Goal: Task Accomplishment & Management: Manage account settings

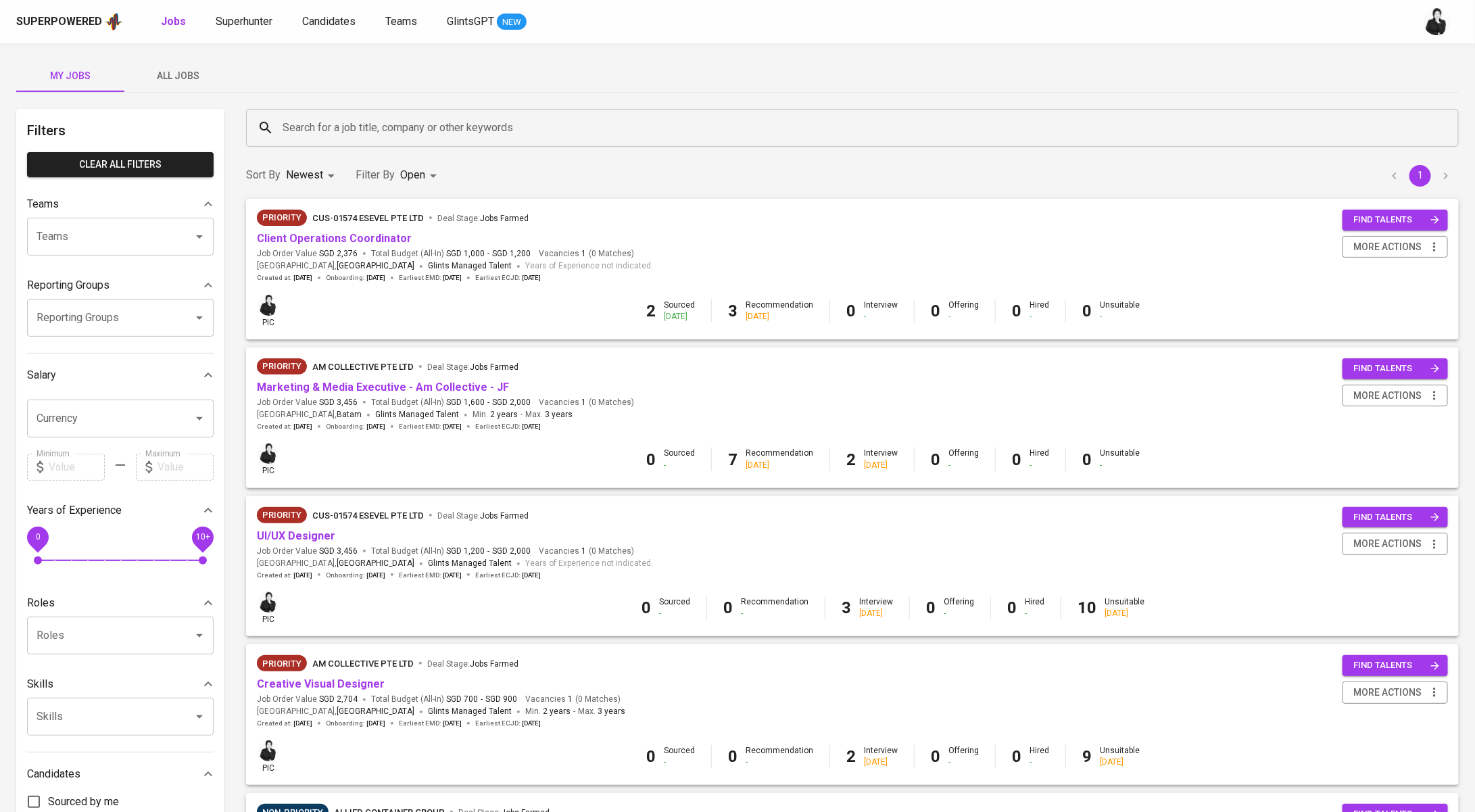
click at [337, 140] on input "Search for a job title, company or other keywords" at bounding box center [856, 128] width 1153 height 26
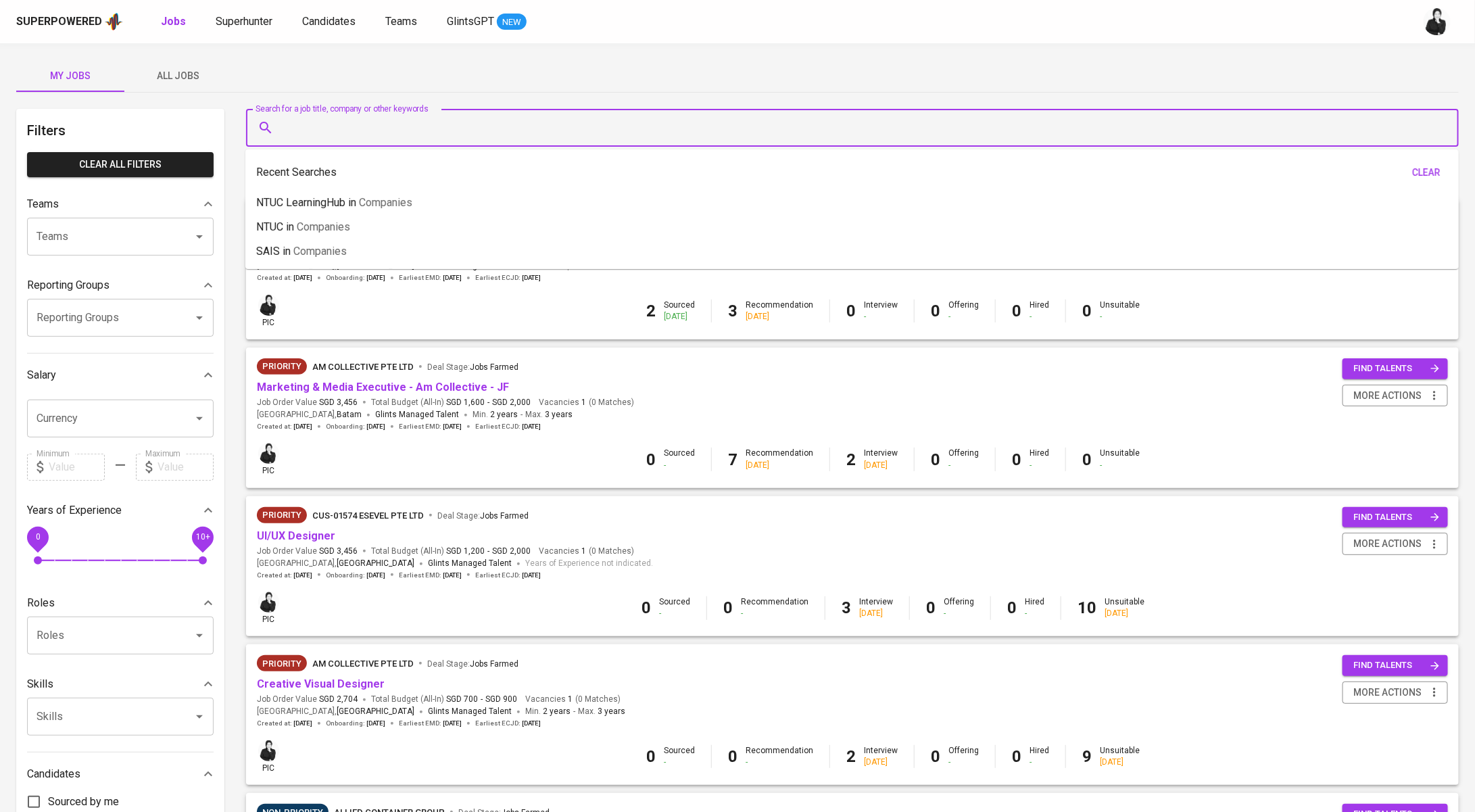
paste input "[EMAIL_ADDRESS][DOMAIN_NAME]"
type input "[EMAIL_ADDRESS][DOMAIN_NAME]"
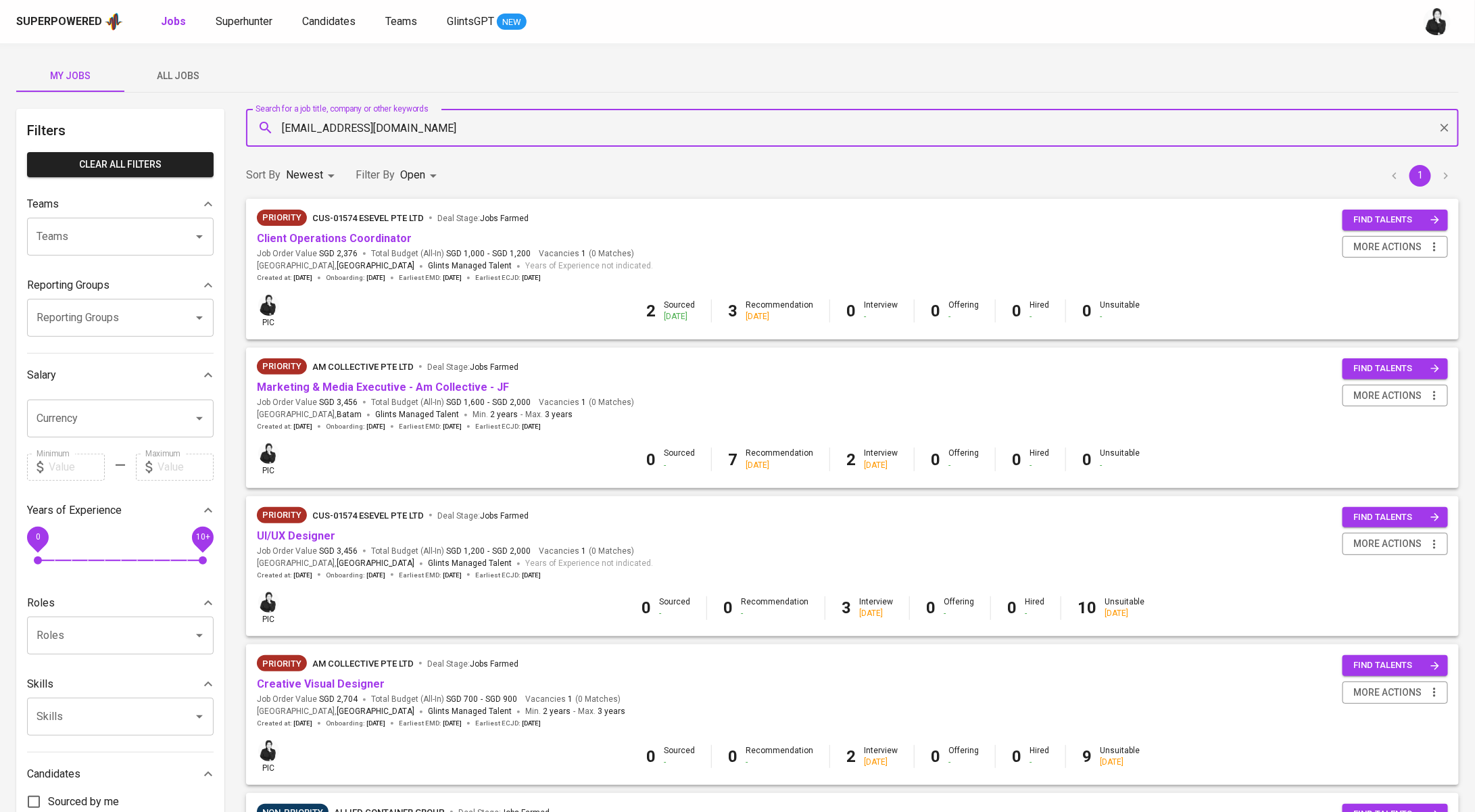
drag, startPoint x: 424, startPoint y: 129, endPoint x: 244, endPoint y: 124, distance: 180.1
click at [244, 124] on div "Search for a job title, company or other keywords [EMAIL_ADDRESS][DOMAIN_NAME] …" at bounding box center [852, 128] width 1228 height 54
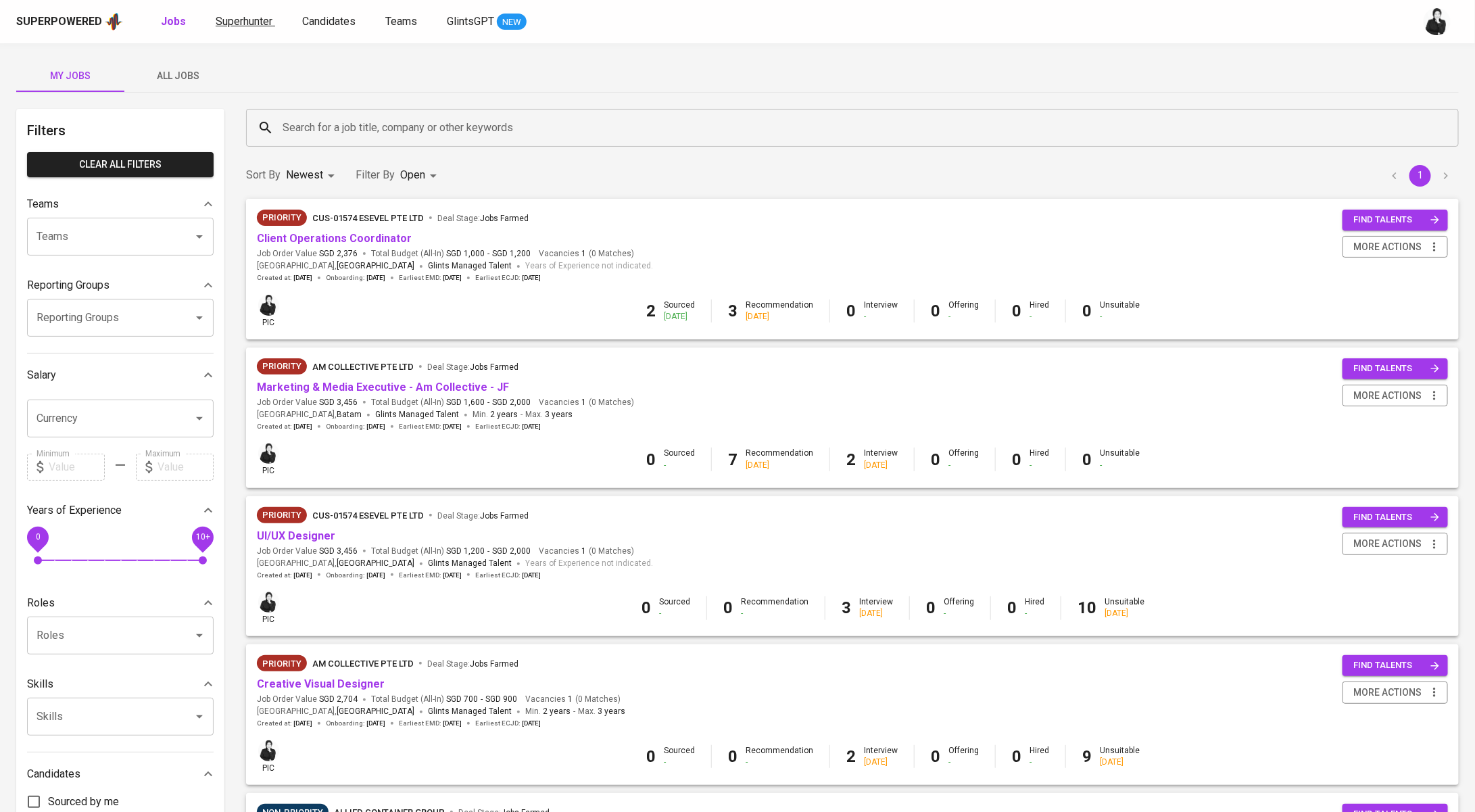
click at [263, 16] on span "Superhunter" at bounding box center [244, 21] width 57 height 13
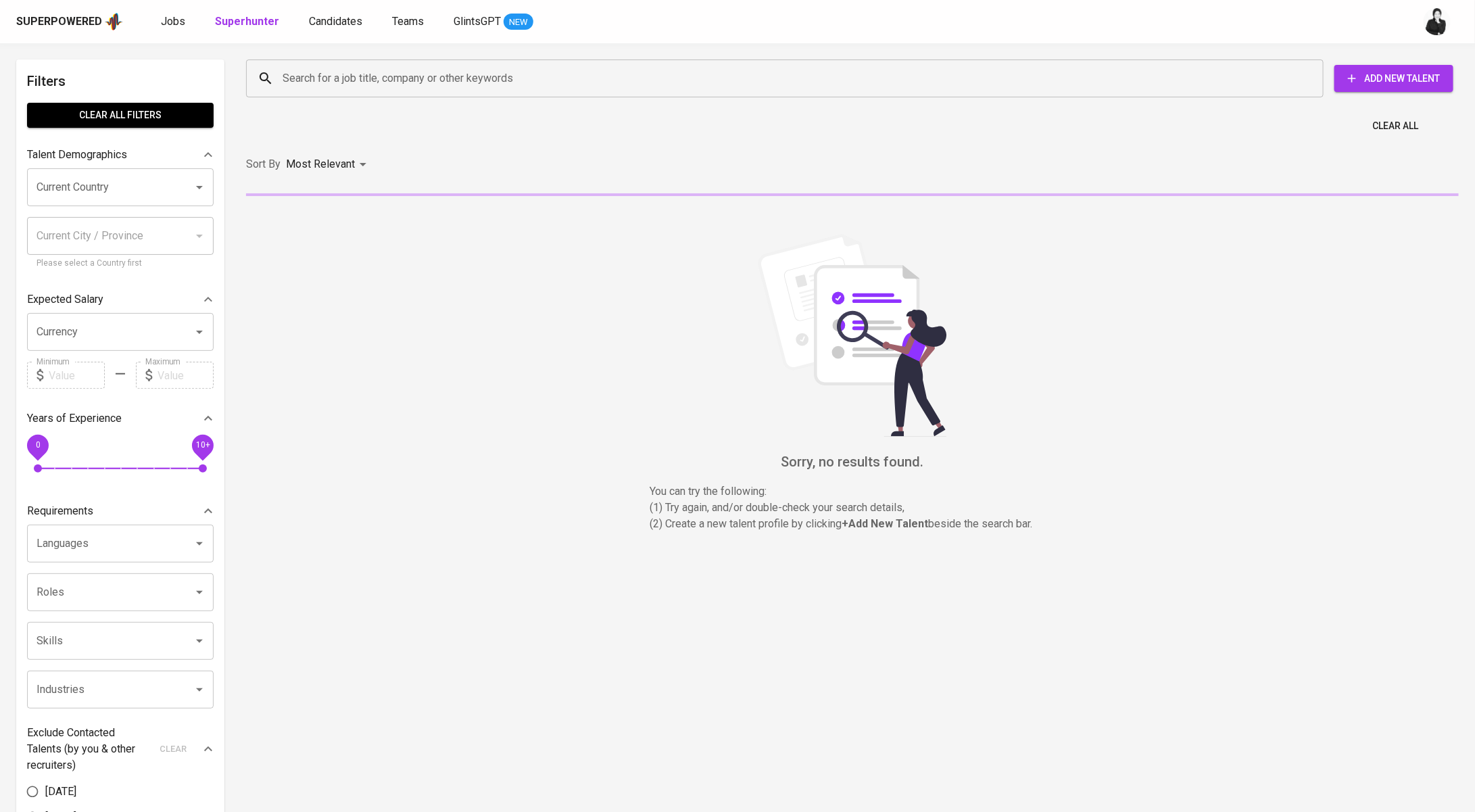
click at [597, 86] on input "Search for a job title, company or other keywords" at bounding box center [788, 78] width 1018 height 26
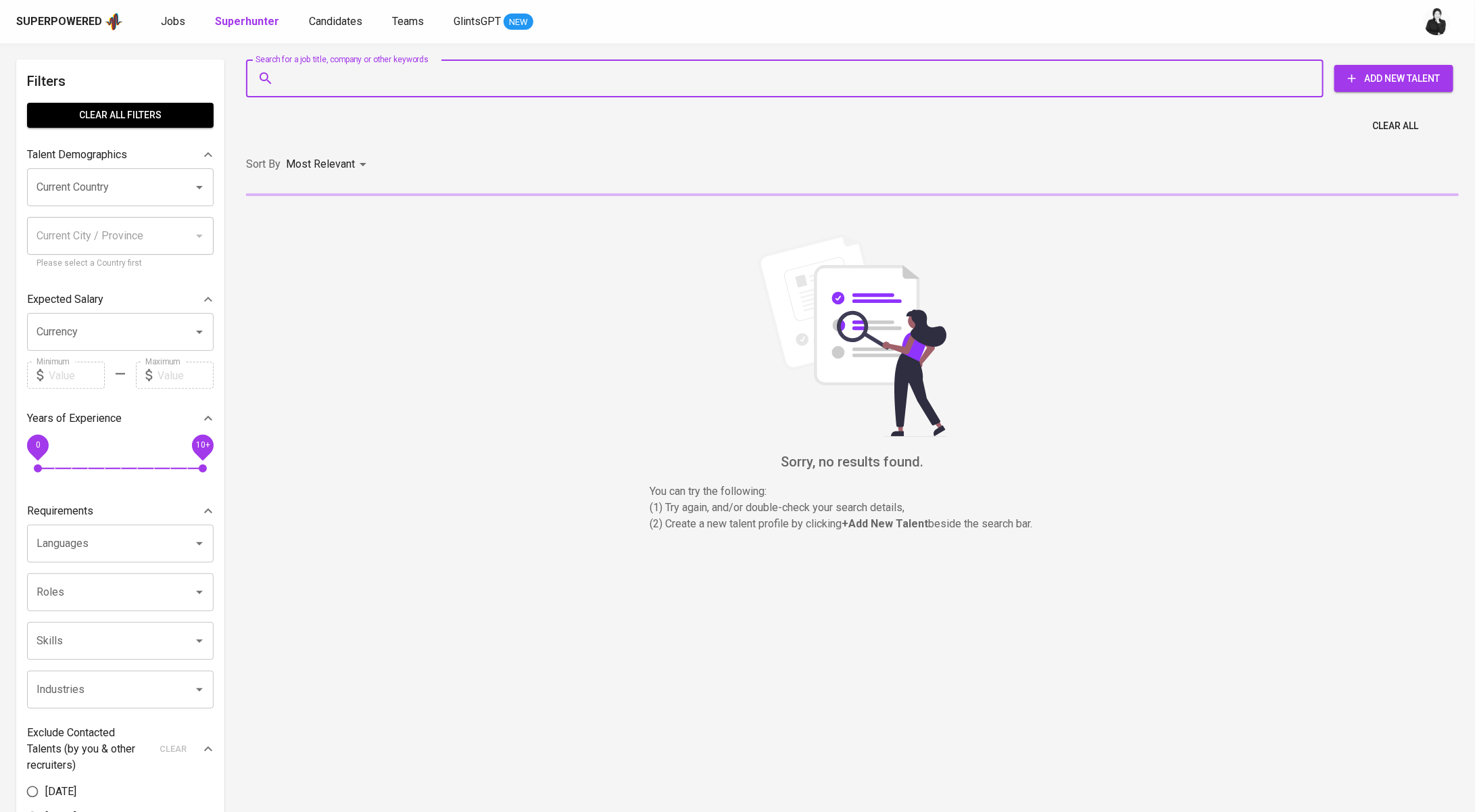
paste input "[EMAIL_ADDRESS][DOMAIN_NAME]"
type input "[EMAIL_ADDRESS][DOMAIN_NAME]"
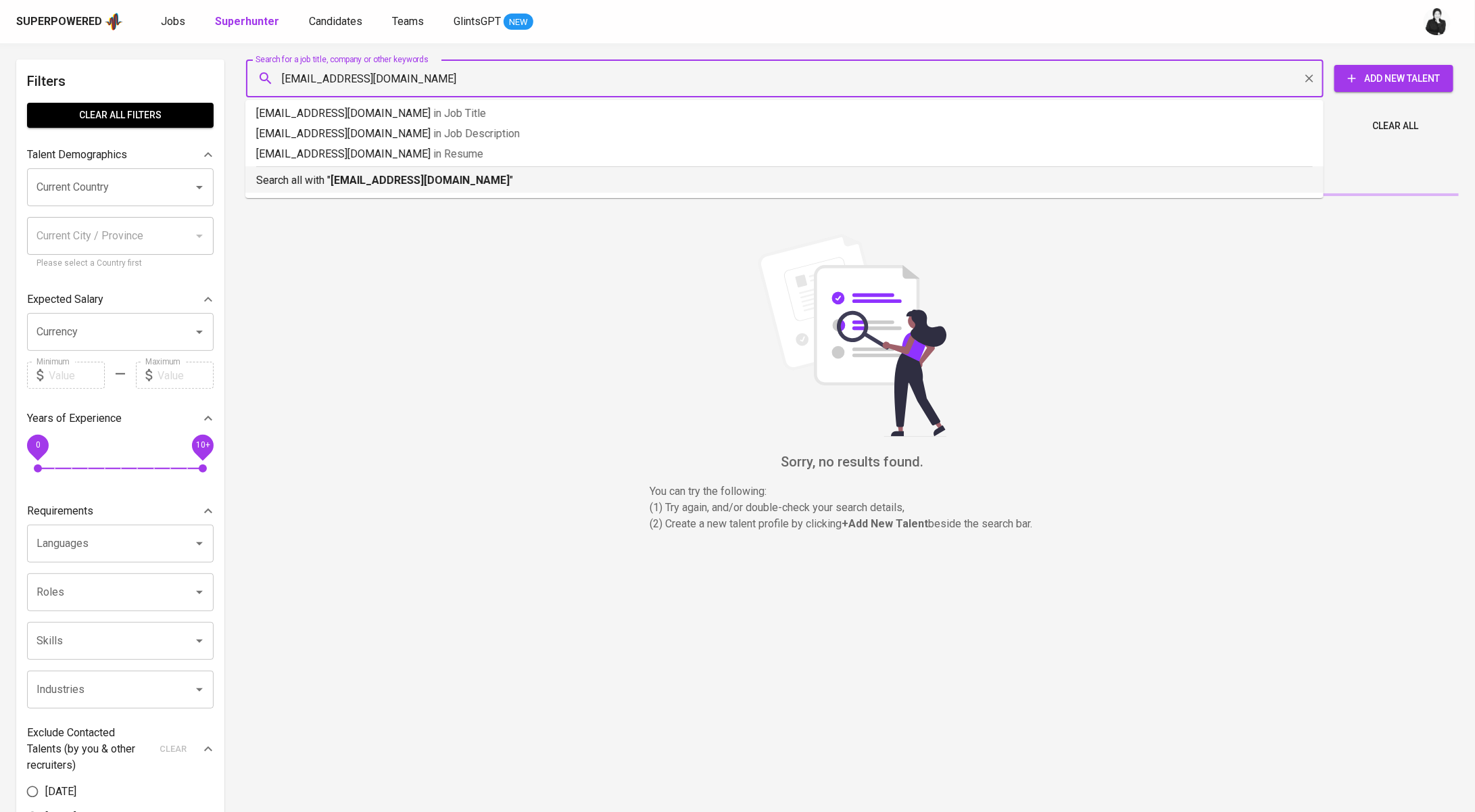
click at [462, 173] on p "Search all with " [EMAIL_ADDRESS][DOMAIN_NAME] "" at bounding box center [784, 181] width 1056 height 16
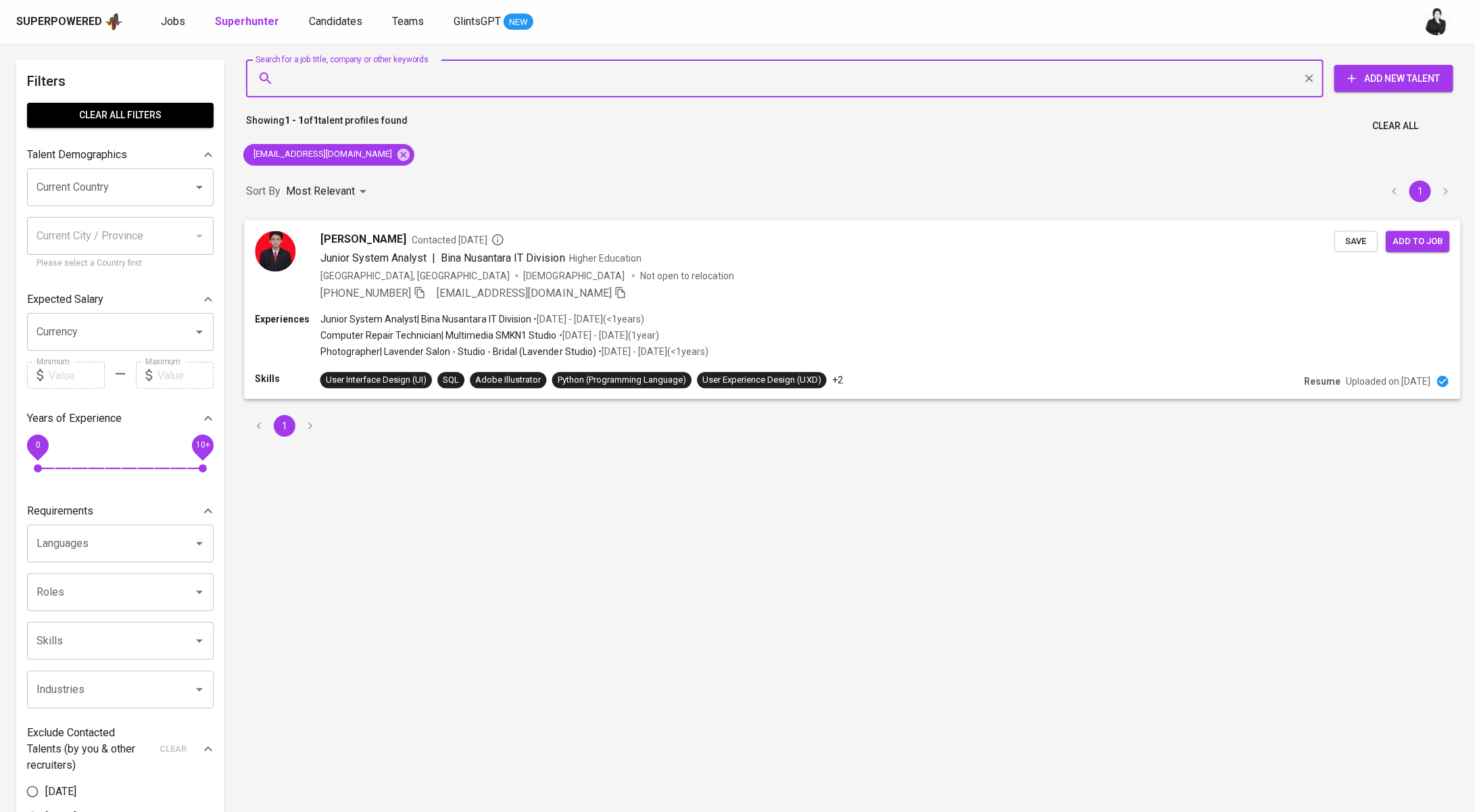
click at [414, 234] on span "Contacted [DATE]" at bounding box center [458, 239] width 93 height 14
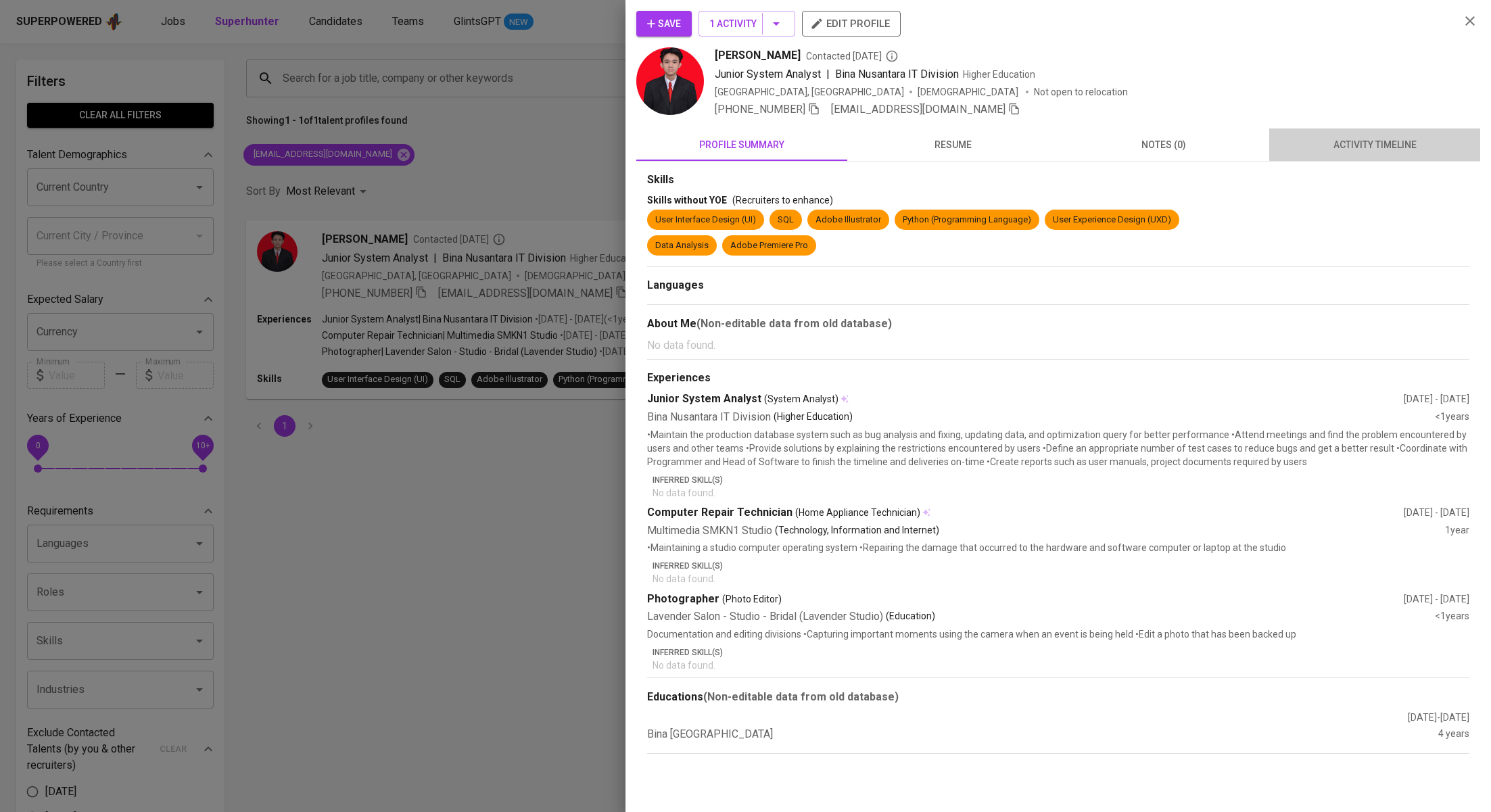
click at [1350, 152] on span "activity timeline" at bounding box center [1374, 145] width 195 height 17
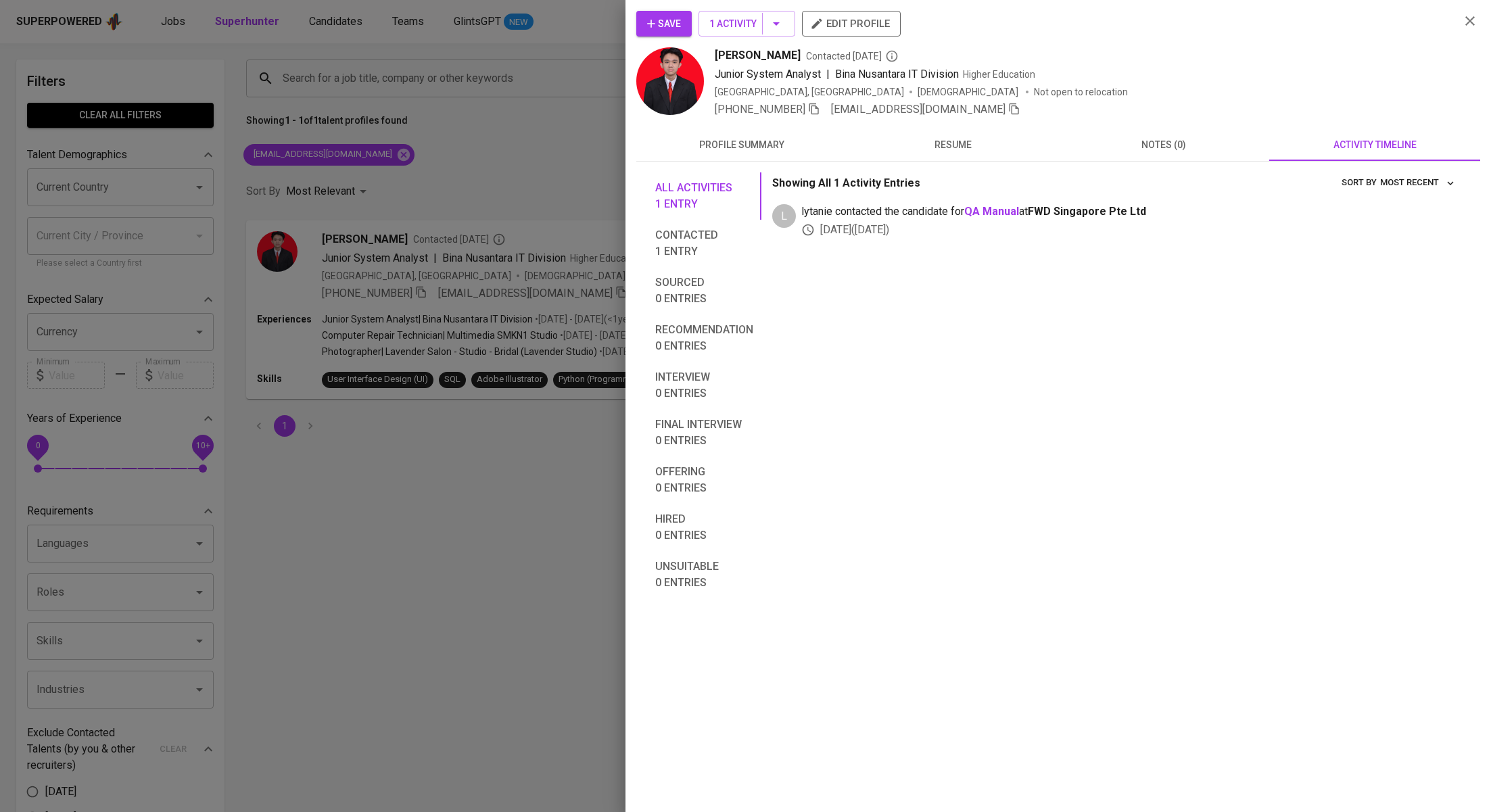
click at [939, 157] on button "resume" at bounding box center [952, 145] width 211 height 33
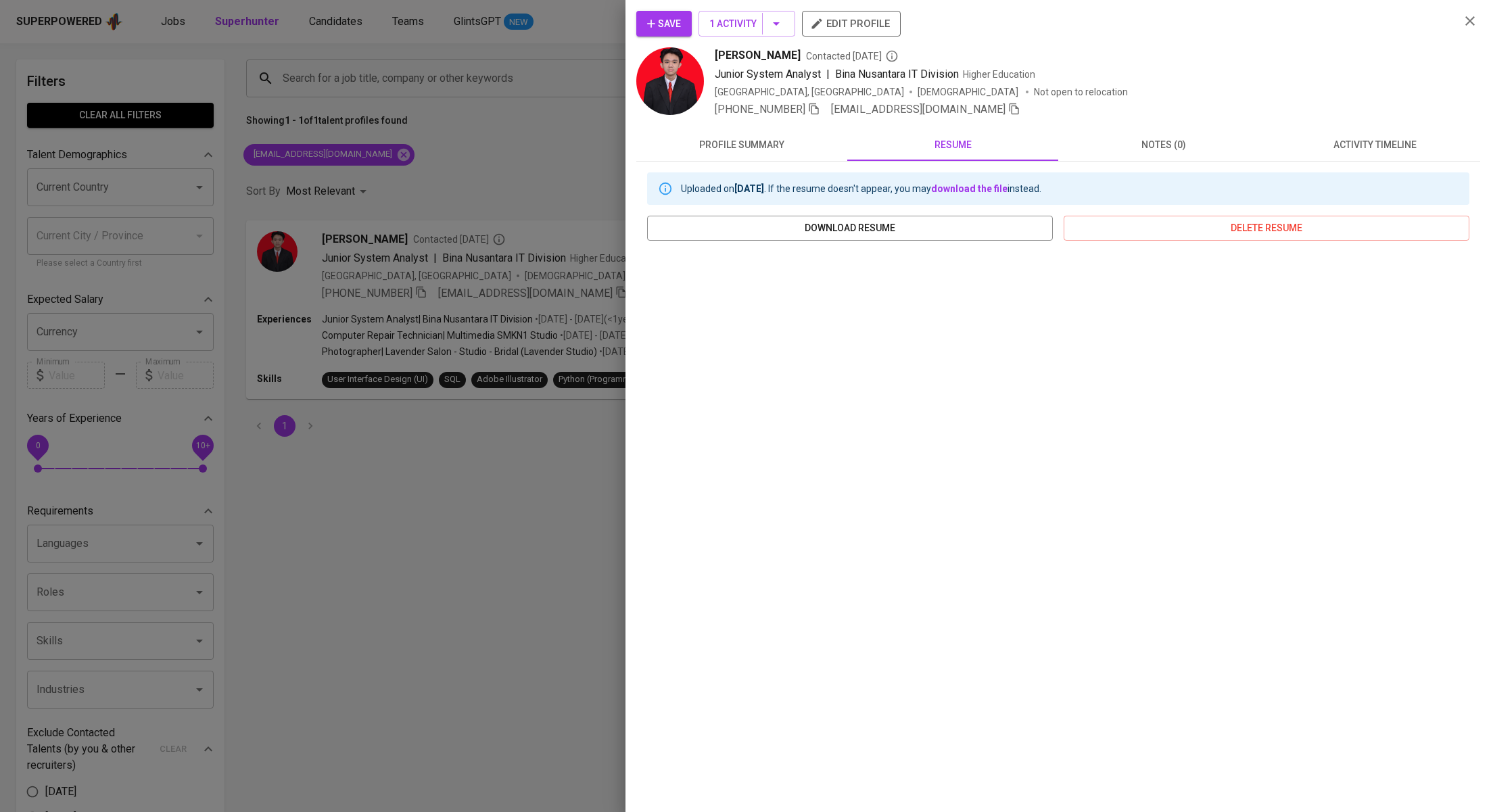
click at [766, 150] on span "profile summary" at bounding box center [741, 145] width 195 height 17
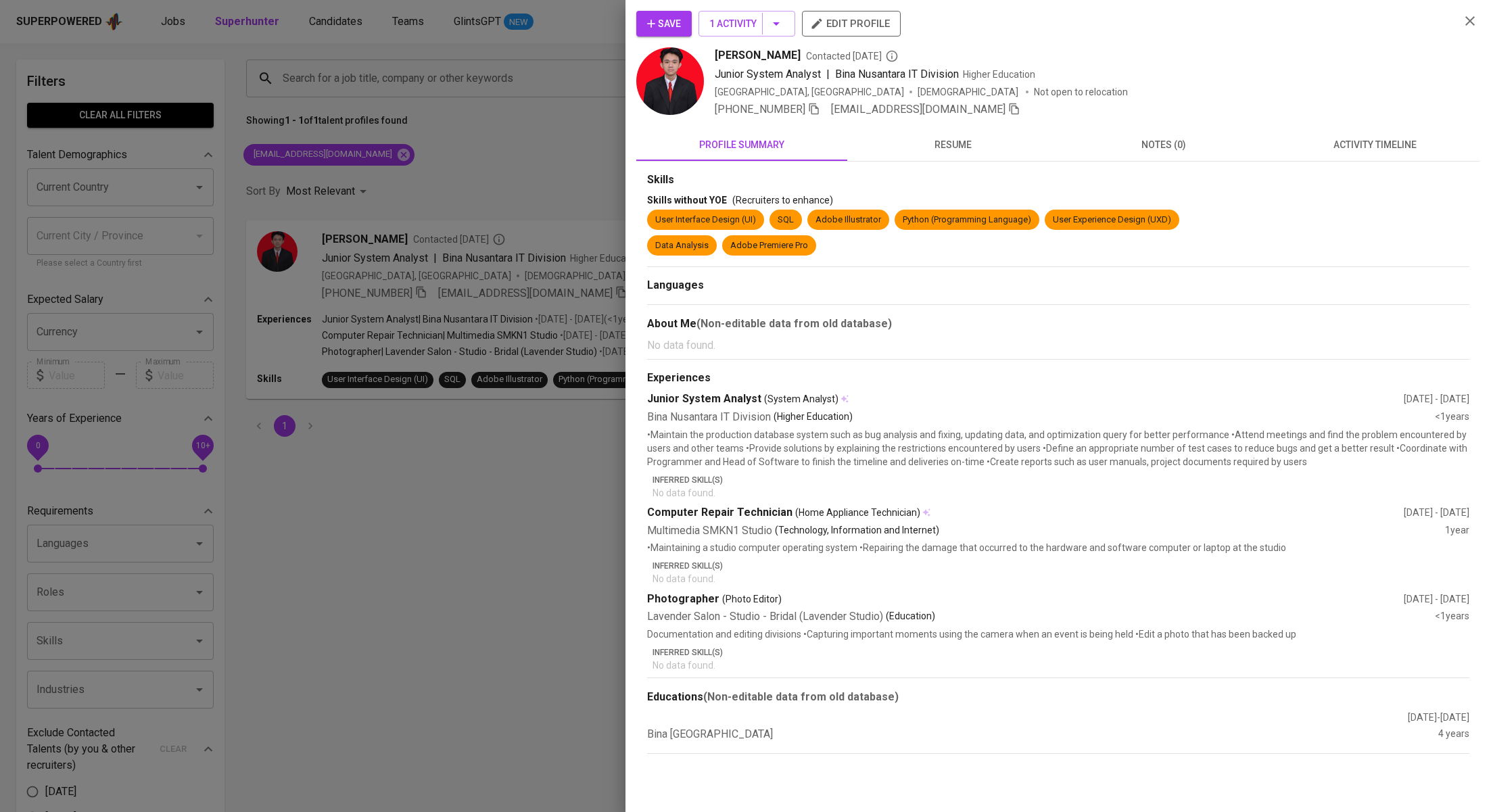
drag, startPoint x: 674, startPoint y: 18, endPoint x: 492, endPoint y: 168, distance: 235.8
click at [674, 18] on span "Save" at bounding box center [663, 24] width 33 height 17
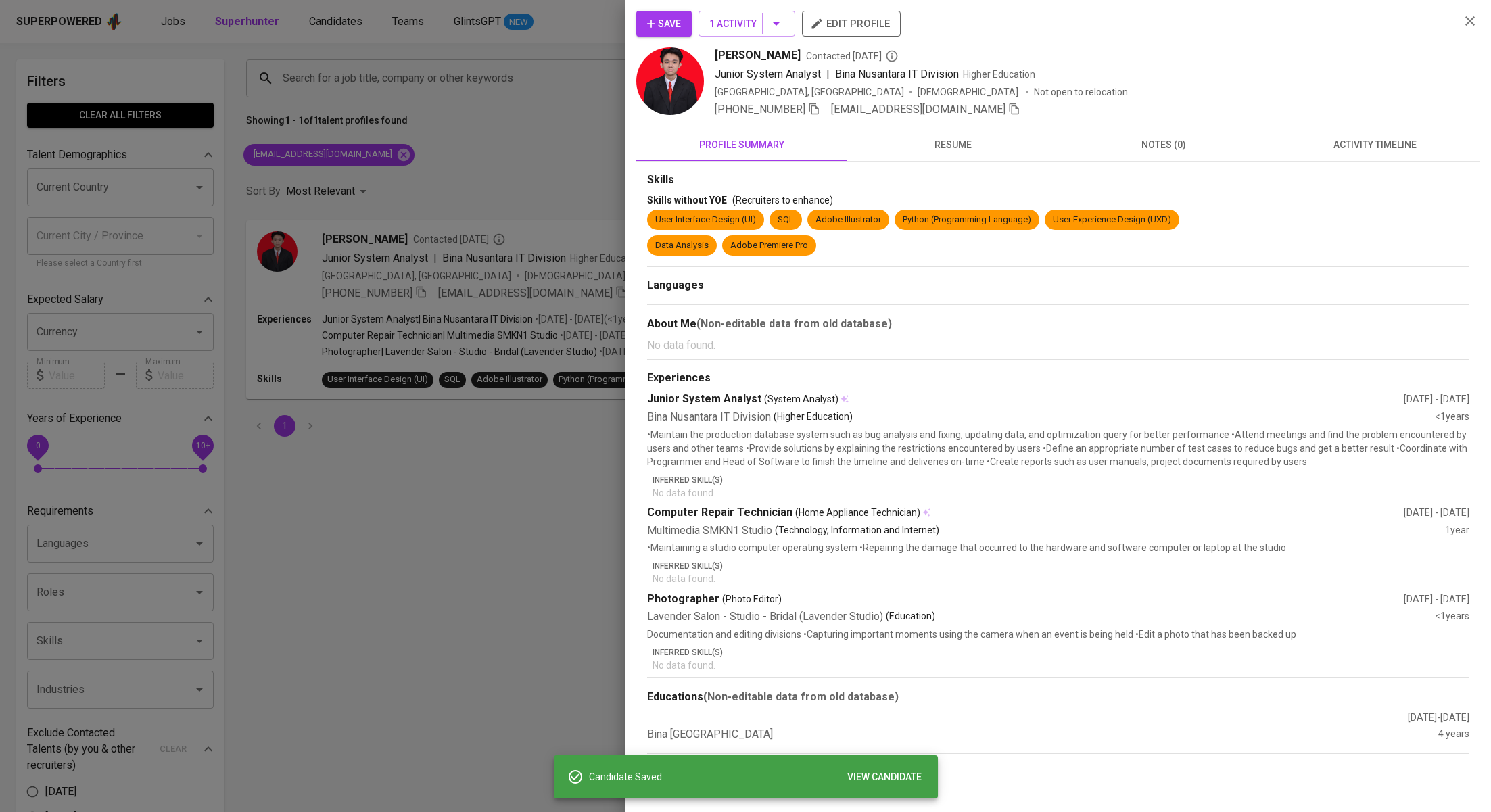
click at [474, 196] on div at bounding box center [746, 406] width 1491 height 812
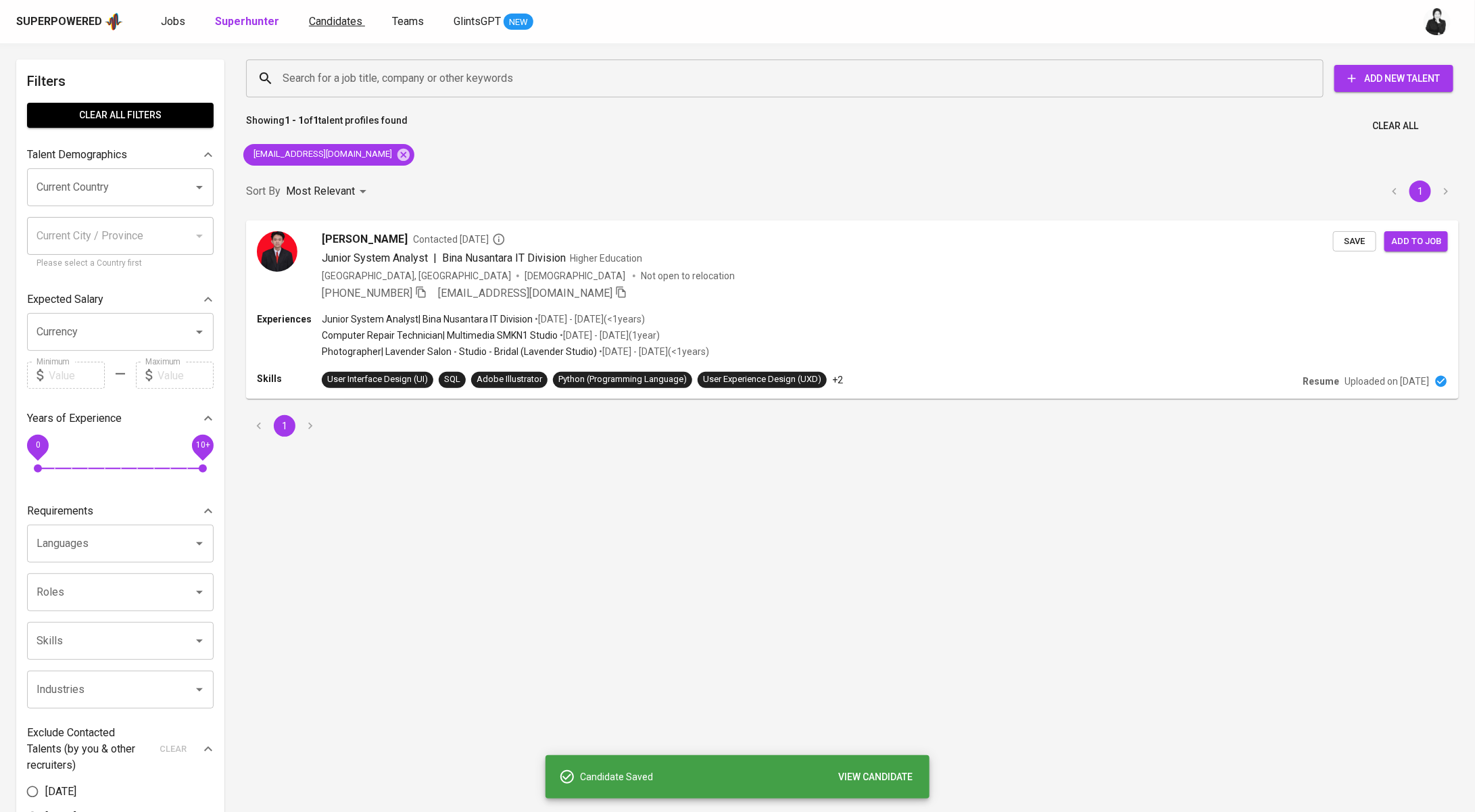
click at [328, 26] on span "Candidates" at bounding box center [336, 21] width 54 height 13
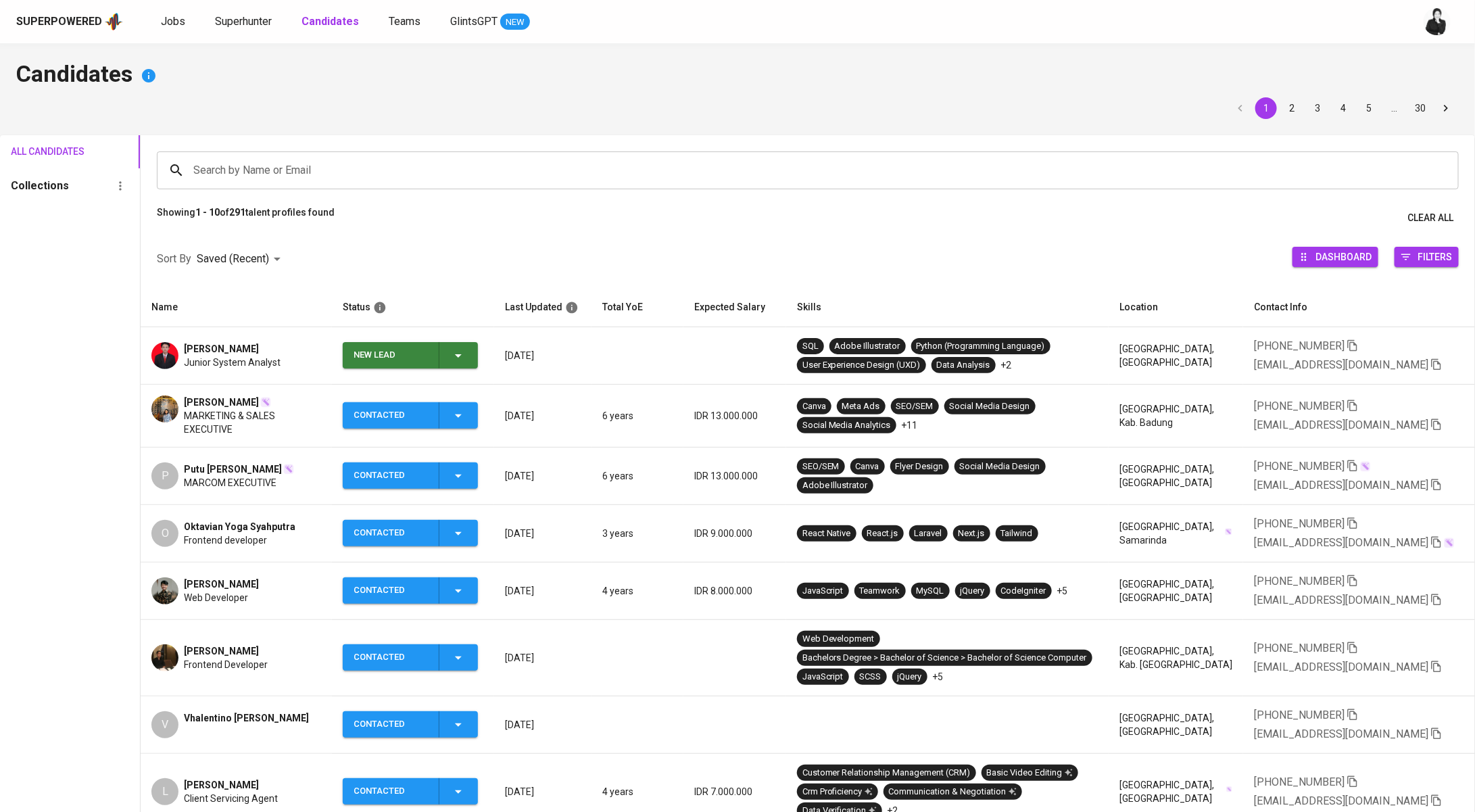
click at [471, 358] on span "New Lead" at bounding box center [410, 355] width 125 height 26
click at [441, 406] on li "Contacted" at bounding box center [413, 412] width 135 height 24
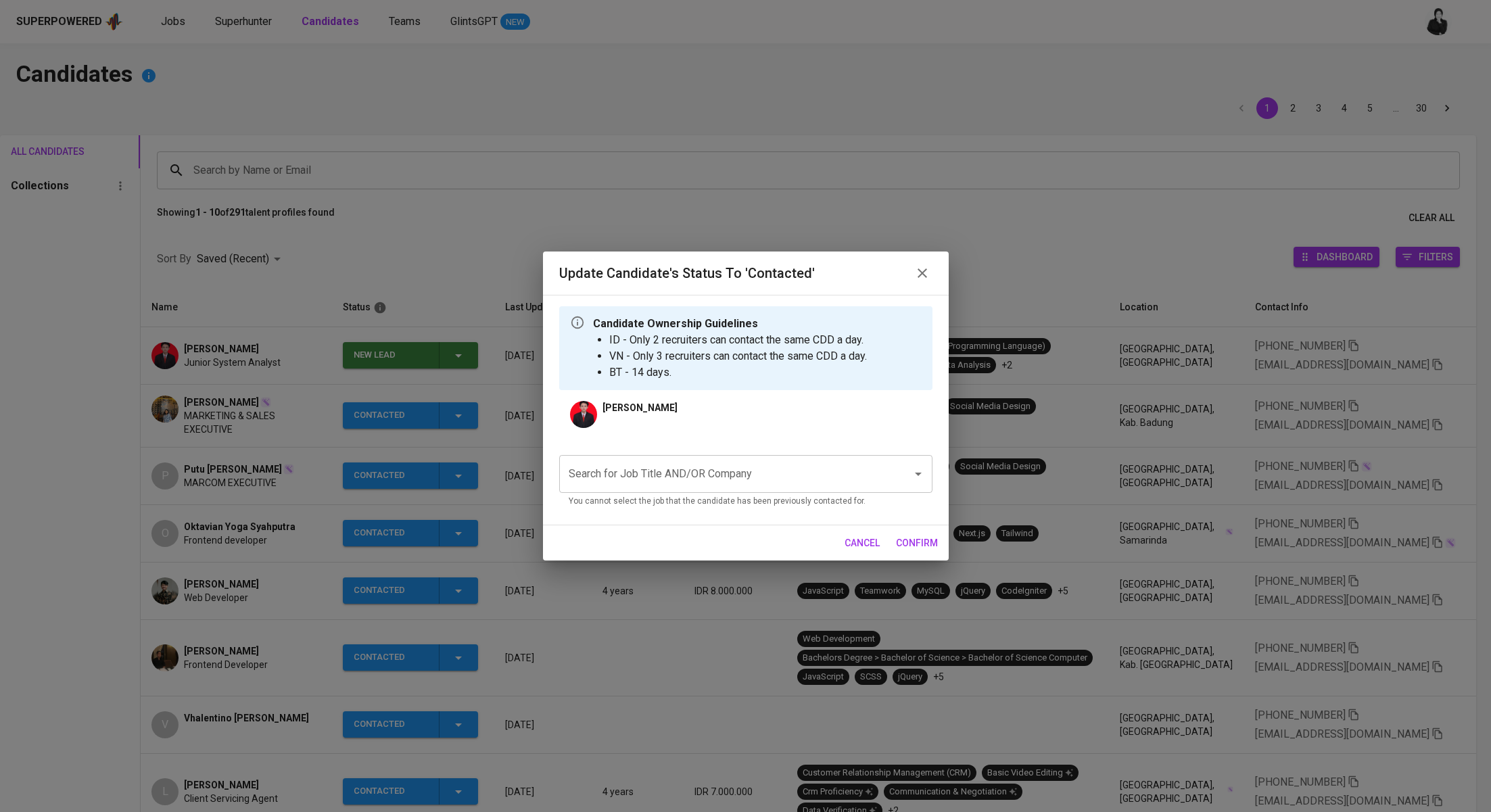
click at [724, 479] on input "Search for Job Title AND/OR Company" at bounding box center [727, 474] width 323 height 26
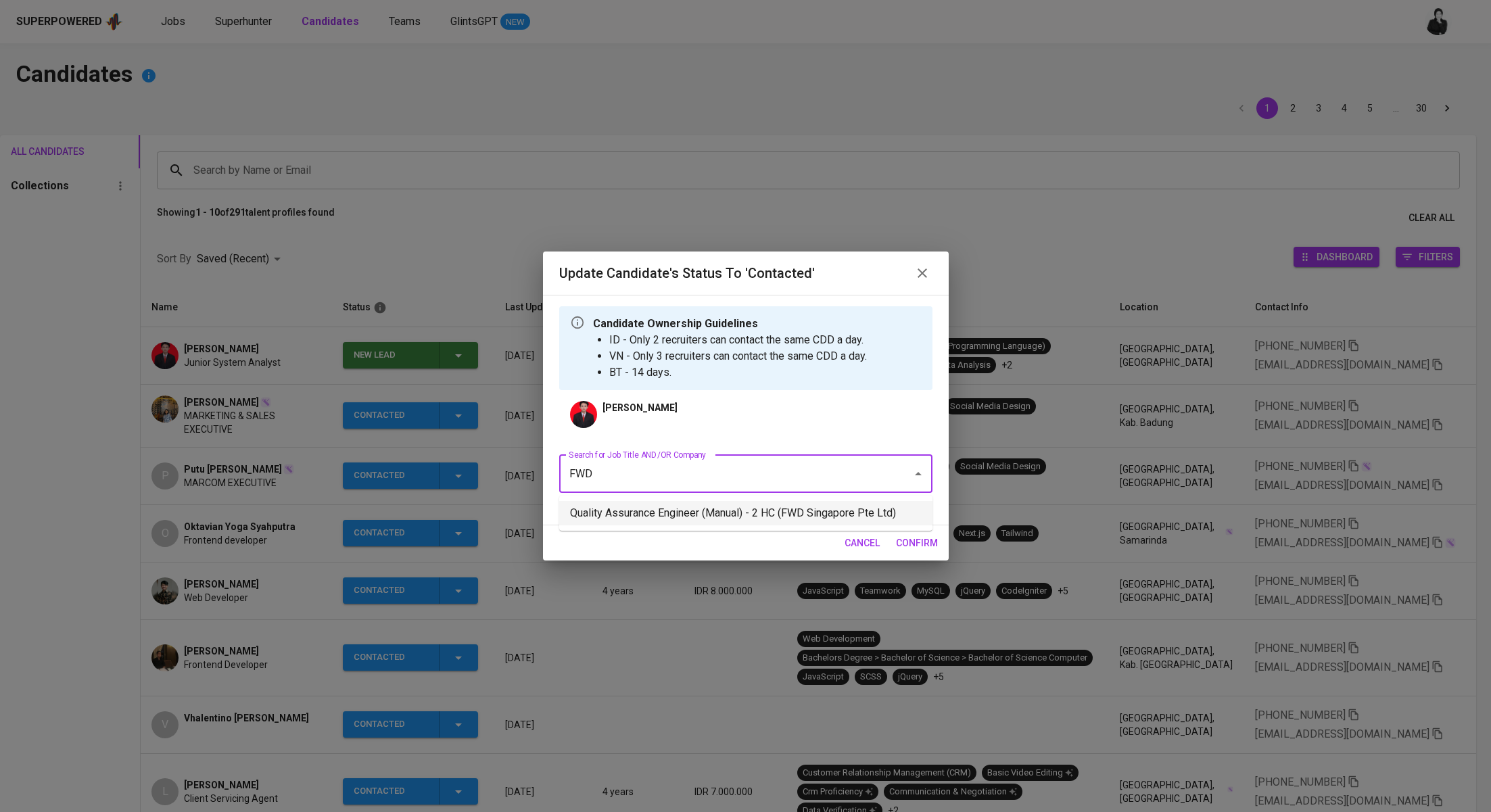
click at [750, 516] on li "Quality Assurance Engineer (Manual) - 2 HC (FWD Singapore Pte Ltd)" at bounding box center [746, 513] width 373 height 24
type input "FWD"
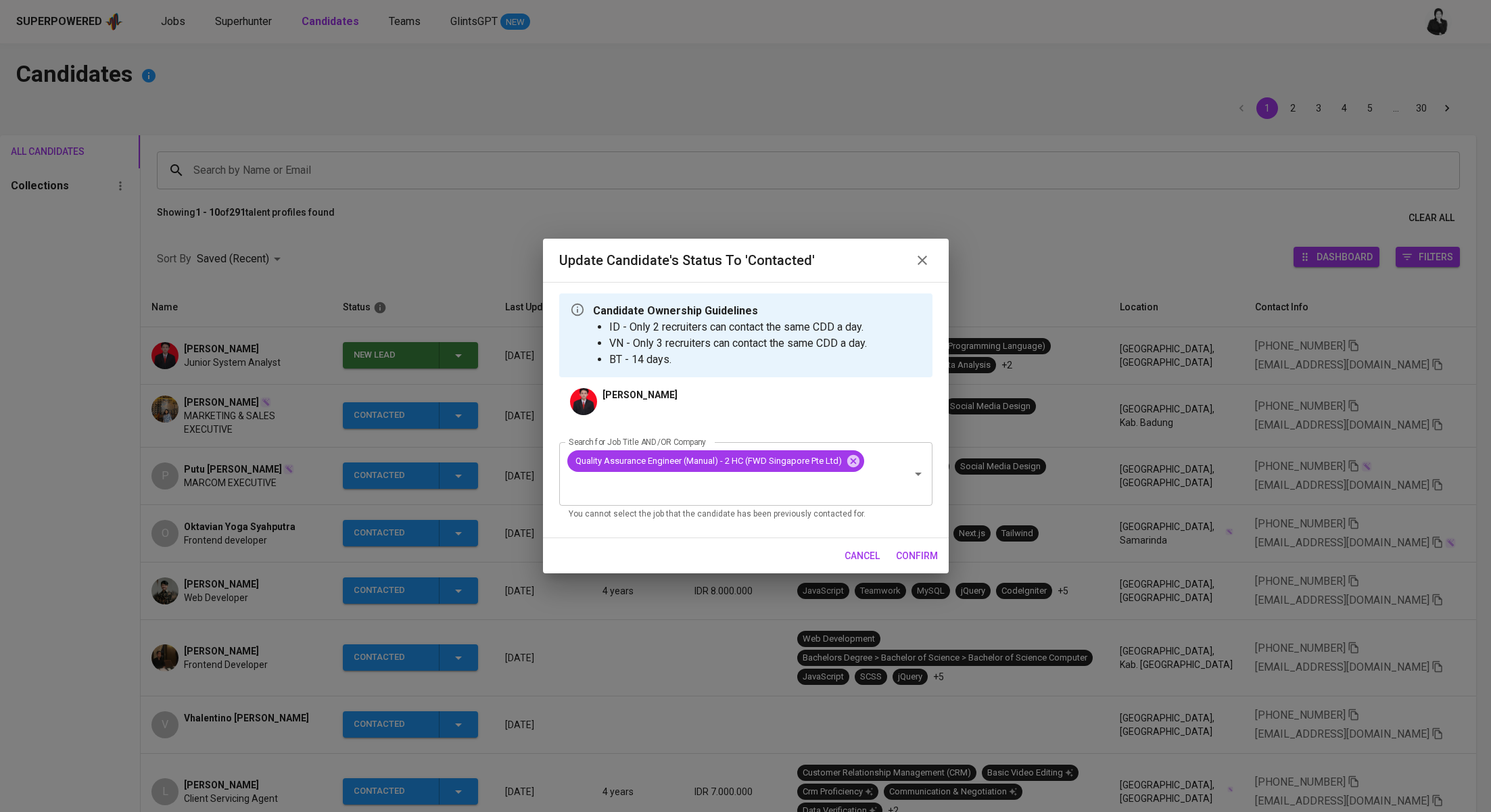
click at [927, 560] on span "confirm" at bounding box center [916, 555] width 42 height 17
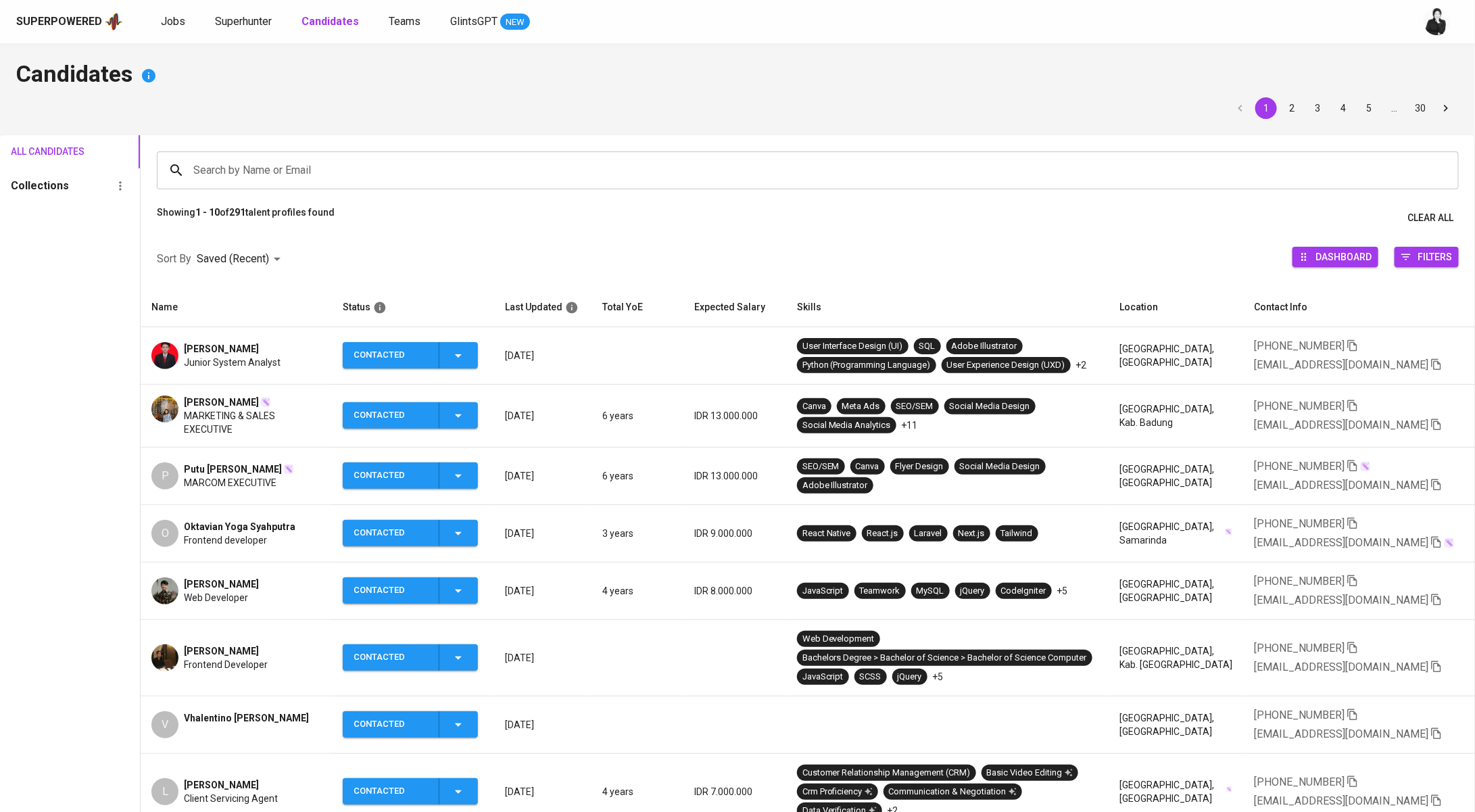
click at [230, 347] on div "[PERSON_NAME]" at bounding box center [232, 349] width 97 height 14
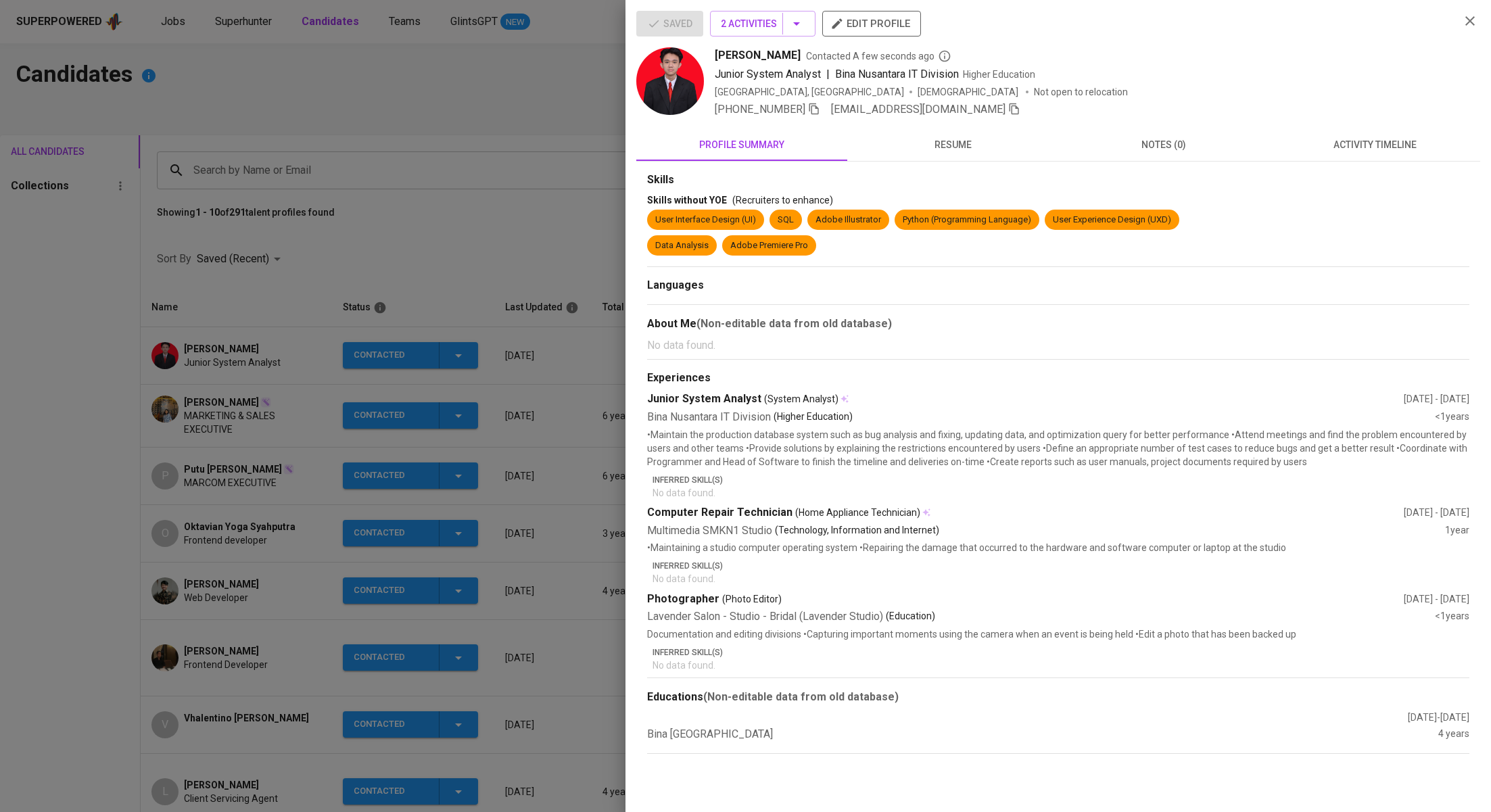
click at [1366, 149] on span "activity timeline" at bounding box center [1374, 145] width 195 height 17
